Goal: Task Accomplishment & Management: Manage account settings

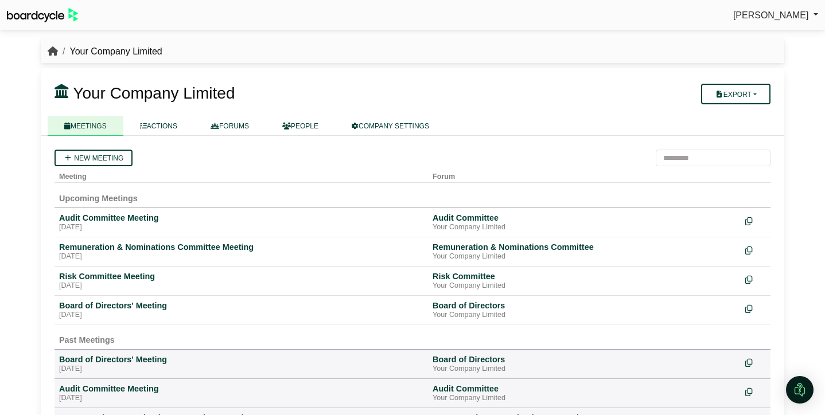
click at [53, 50] on icon "breadcrumb" at bounding box center [53, 50] width 10 height 9
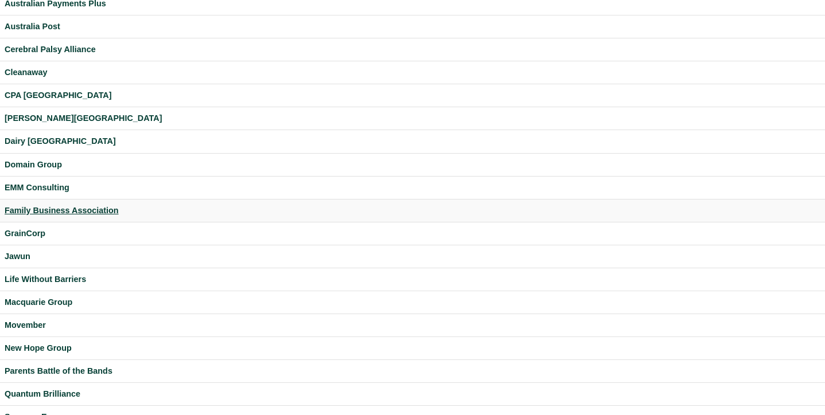
scroll to position [65, 0]
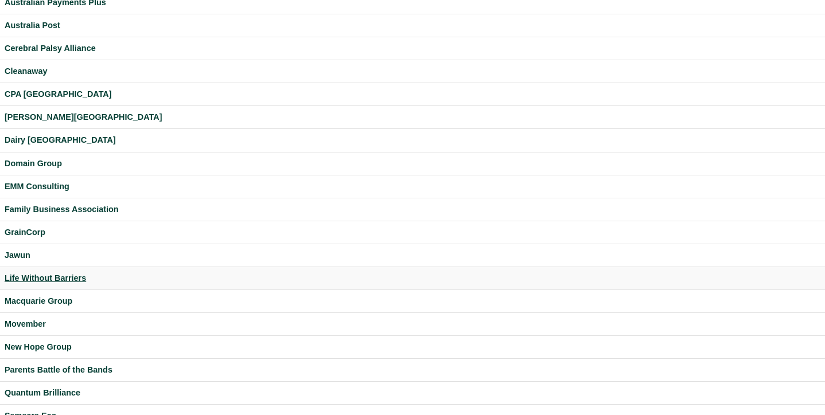
click at [57, 280] on div "Life Without Barriers" at bounding box center [413, 278] width 816 height 13
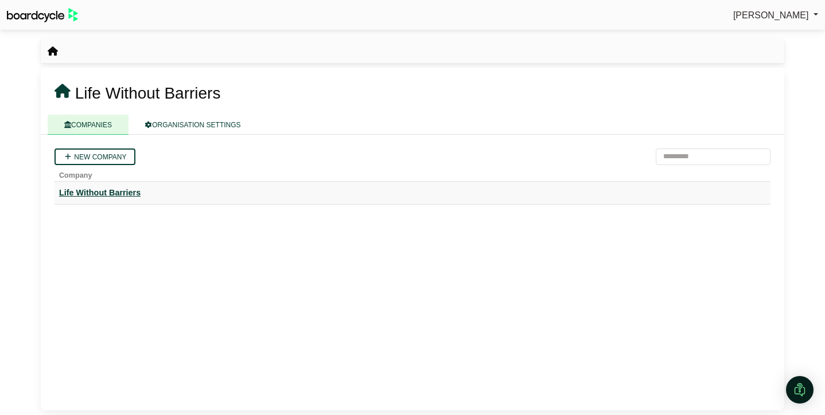
click at [131, 198] on div "Life Without Barriers" at bounding box center [412, 192] width 707 height 13
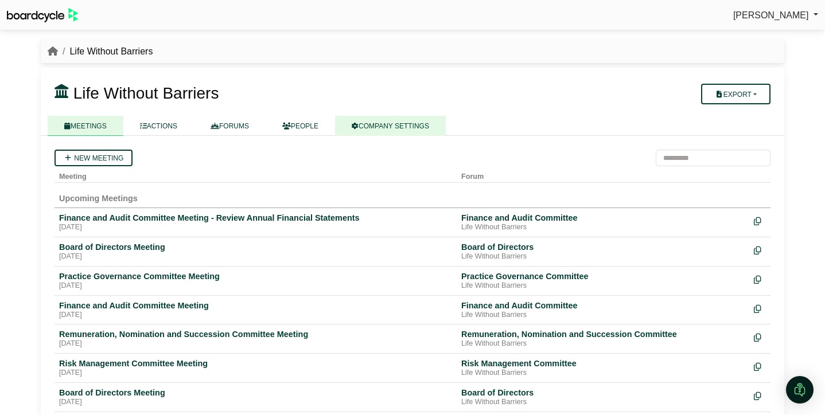
click at [410, 124] on link "COMPANY SETTINGS" at bounding box center [390, 126] width 111 height 20
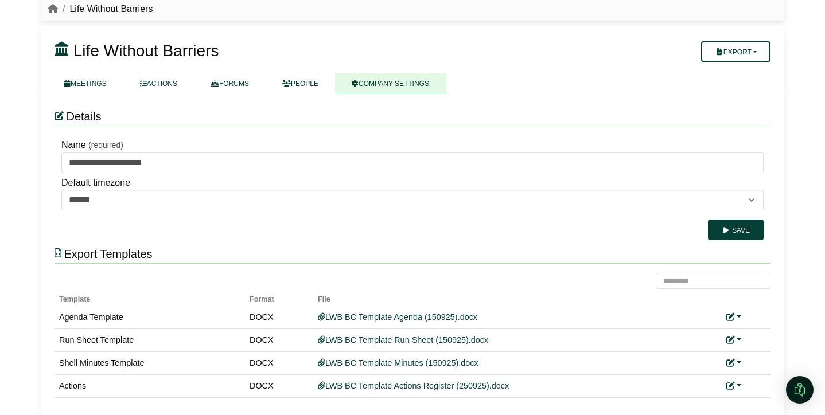
scroll to position [53, 0]
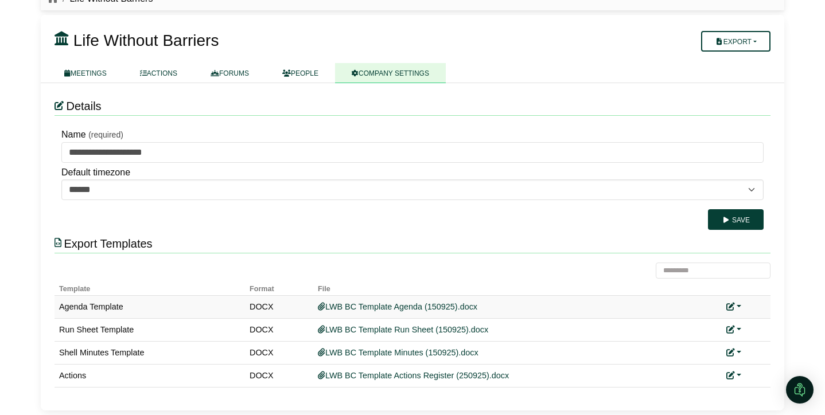
click at [739, 306] on link at bounding box center [733, 306] width 15 height 9
click at [720, 316] on link "Replace custom template" at bounding box center [682, 324] width 117 height 22
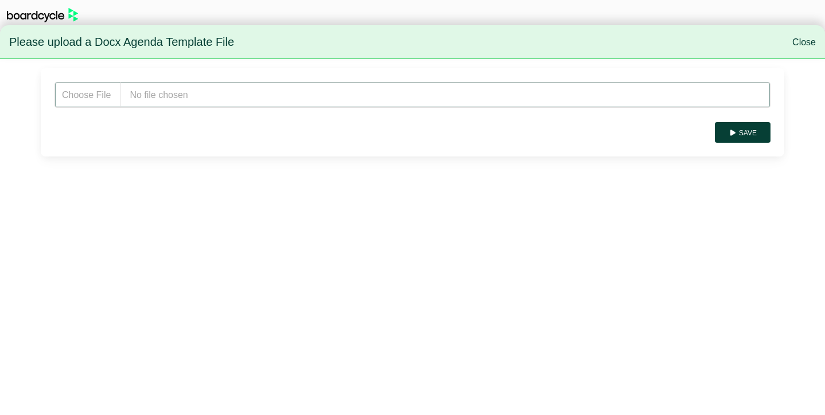
click at [206, 94] on input "file" at bounding box center [412, 95] width 716 height 26
type input "**********"
click at [746, 132] on button "Save" at bounding box center [743, 132] width 56 height 21
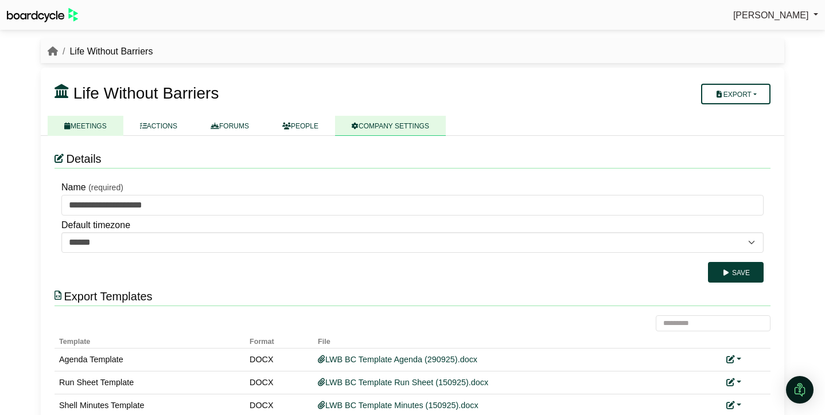
click at [83, 123] on link "MEETINGS" at bounding box center [86, 126] width 76 height 20
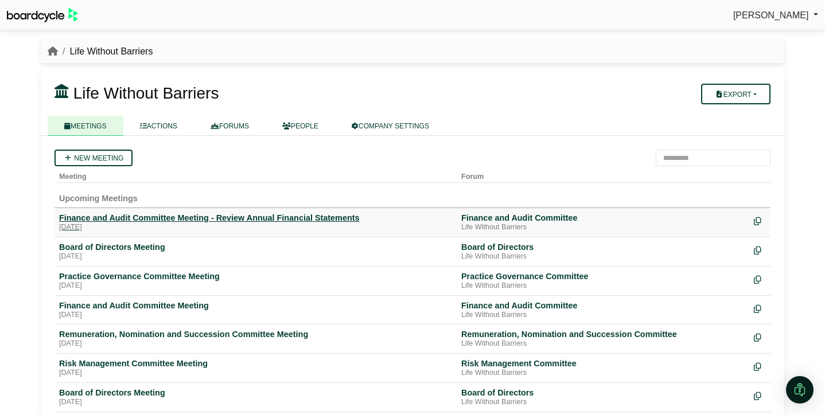
click at [104, 224] on div "[DATE]" at bounding box center [255, 227] width 393 height 9
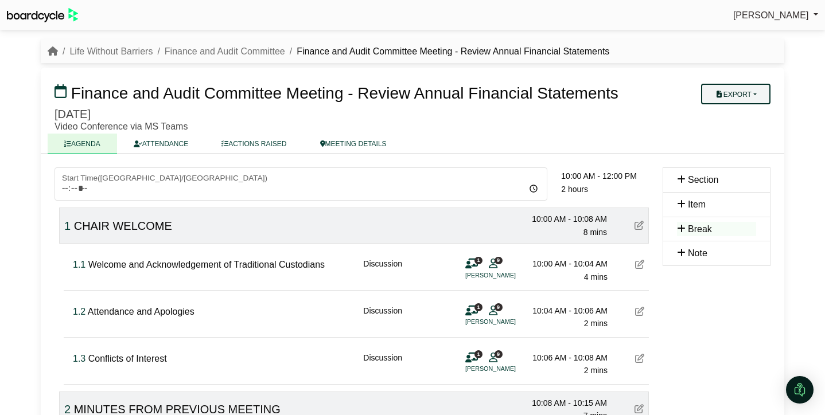
click at [739, 96] on button "Export" at bounding box center [735, 94] width 69 height 21
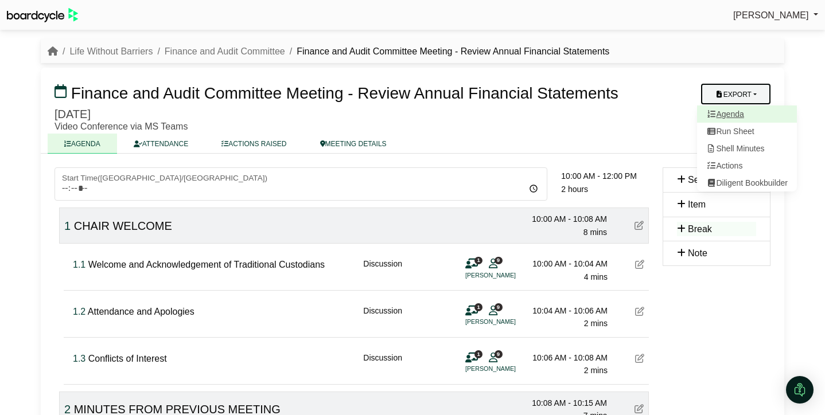
click at [745, 114] on link "Agenda" at bounding box center [747, 114] width 100 height 17
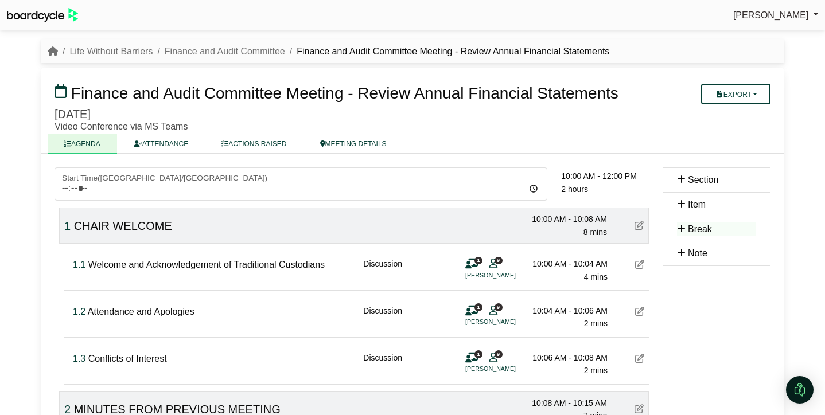
scroll to position [6, 0]
